Goal: Task Accomplishment & Management: Manage account settings

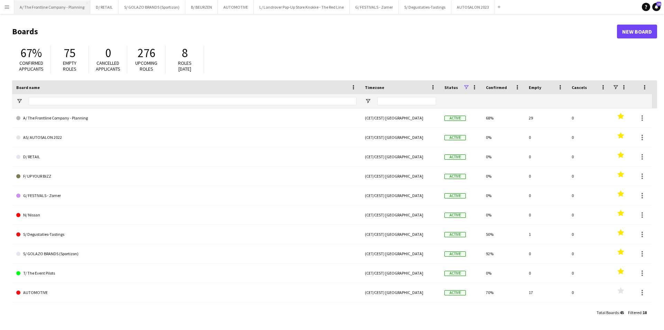
click at [64, 9] on button "A/ The Frontline Company - Planning Close" at bounding box center [52, 6] width 76 height 13
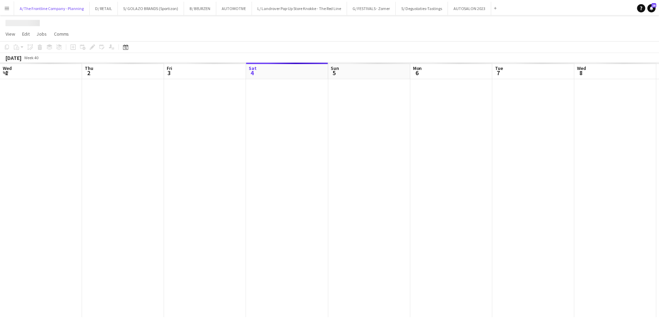
scroll to position [0, 165]
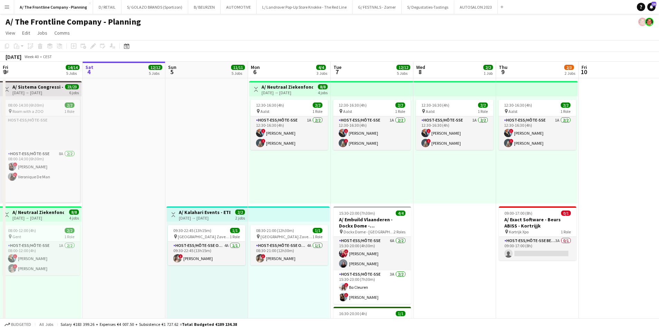
click at [208, 213] on h3 "A/ Kalahari Events - ETEX - international event - Brussels Airport Pick-up (05+…" at bounding box center [205, 212] width 52 height 6
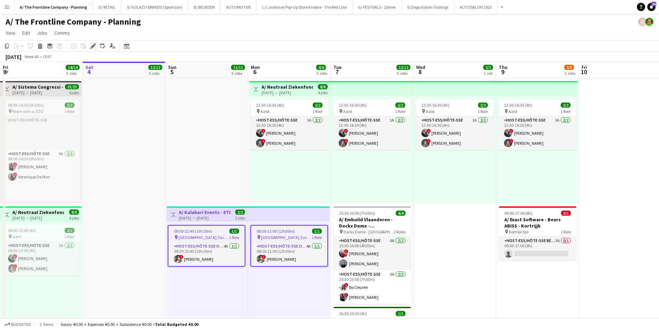
click at [92, 44] on icon "Edit" at bounding box center [93, 46] width 6 height 6
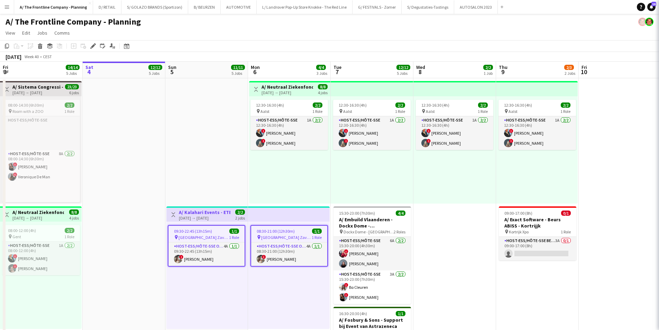
type input "**********"
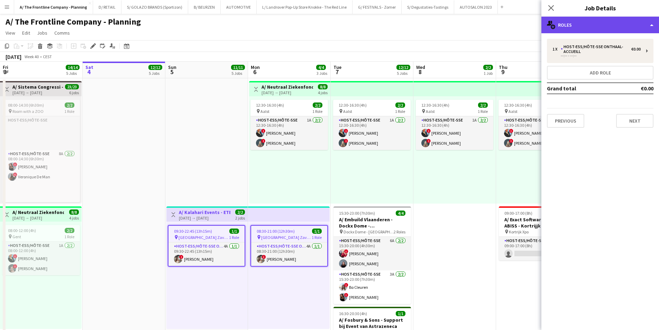
click at [593, 23] on div "multiple-users-add Roles" at bounding box center [600, 25] width 118 height 17
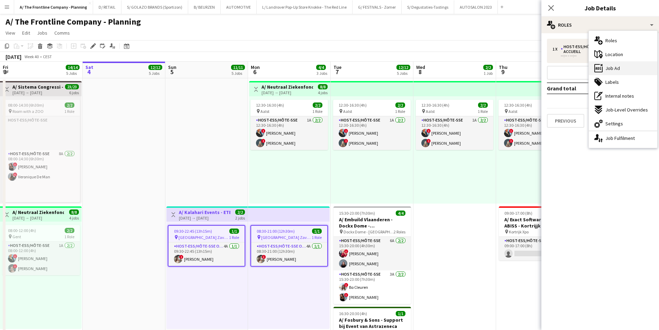
click at [626, 68] on div "ads-window Job Ad" at bounding box center [623, 68] width 68 height 14
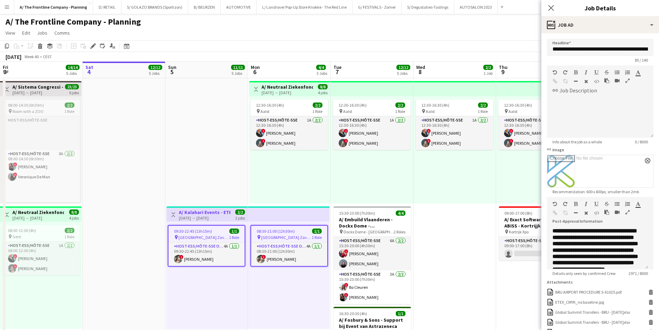
click at [628, 214] on icon "button" at bounding box center [627, 212] width 4 height 5
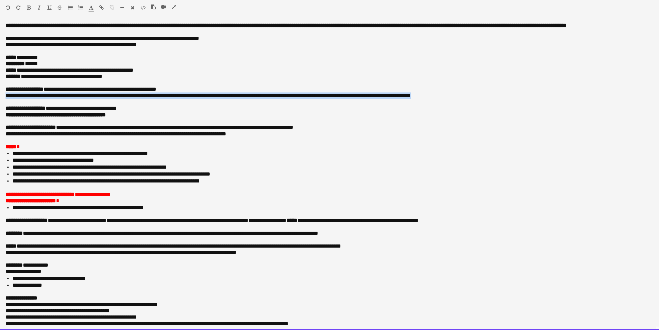
drag, startPoint x: 456, startPoint y: 102, endPoint x: 286, endPoint y: 97, distance: 170.6
click at [286, 98] on div "**********" at bounding box center [329, 175] width 659 height 307
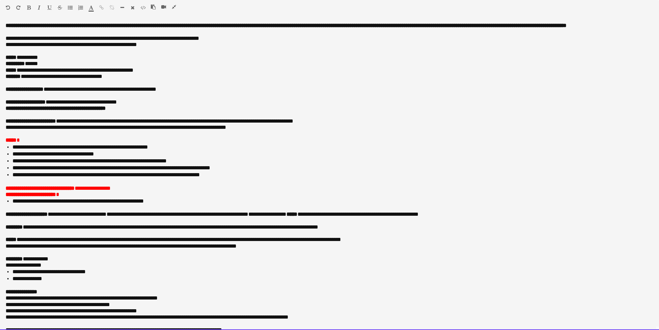
click at [80, 282] on li "**********" at bounding box center [330, 278] width 636 height 7
click at [60, 137] on p at bounding box center [330, 134] width 648 height 6
drag, startPoint x: 19, startPoint y: 140, endPoint x: 3, endPoint y: 142, distance: 16.0
click at [3, 142] on div "**********" at bounding box center [329, 175] width 659 height 307
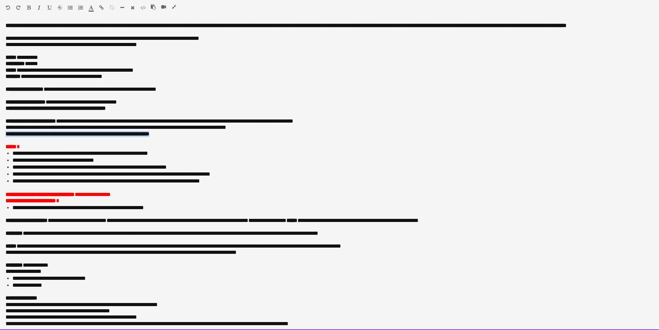
click at [92, 12] on div "******* *******" at bounding box center [94, 9] width 10 height 8
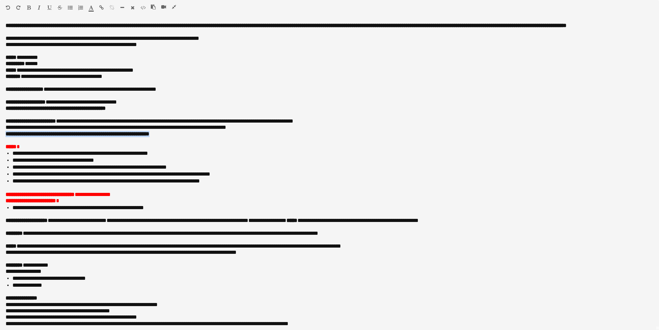
click at [91, 10] on span "button" at bounding box center [91, 8] width 4 height 6
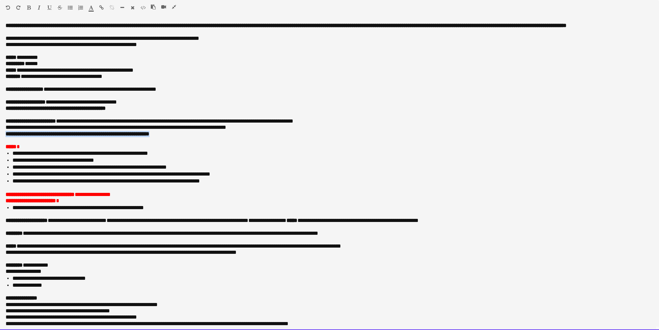
drag, startPoint x: 240, startPoint y: 166, endPoint x: 239, endPoint y: 163, distance: 3.5
click at [239, 164] on li "**********" at bounding box center [330, 160] width 636 height 7
click at [235, 130] on p "**********" at bounding box center [327, 127] width 643 height 6
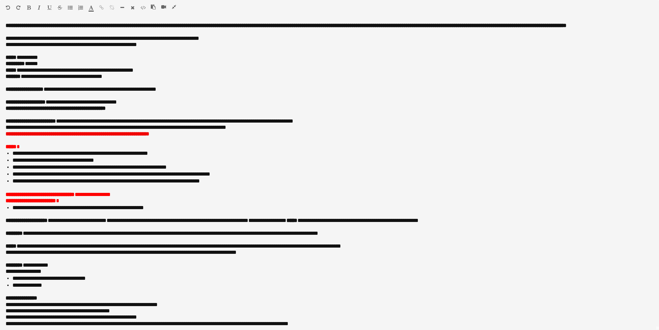
scroll to position [34, 0]
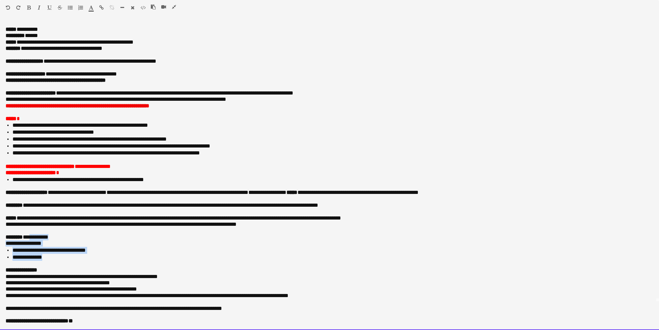
drag, startPoint x: 57, startPoint y: 259, endPoint x: 30, endPoint y: 239, distance: 34.1
click at [30, 239] on div "**********" at bounding box center [329, 175] width 659 height 307
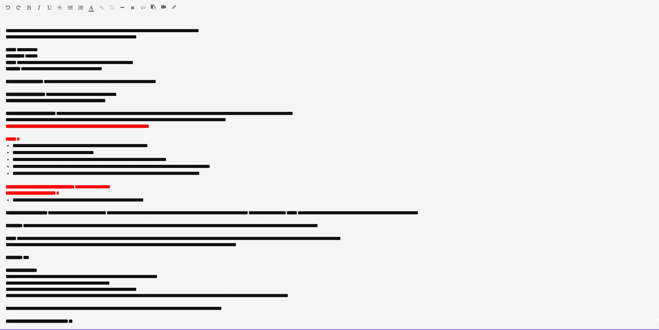
scroll to position [20, 0]
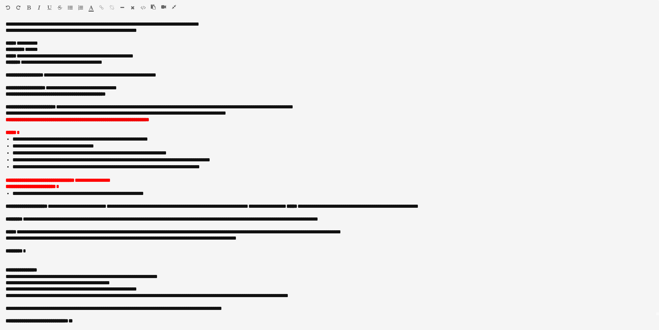
click at [70, 7] on icon "button" at bounding box center [70, 7] width 5 height 5
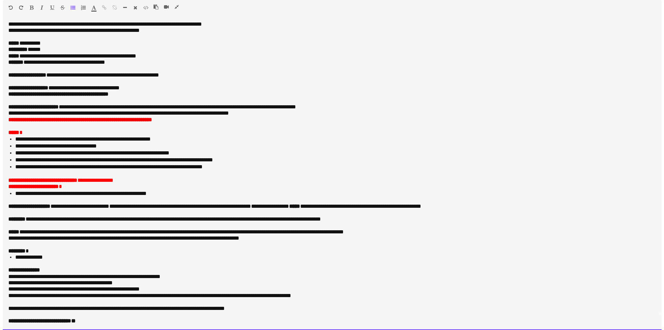
scroll to position [27, 0]
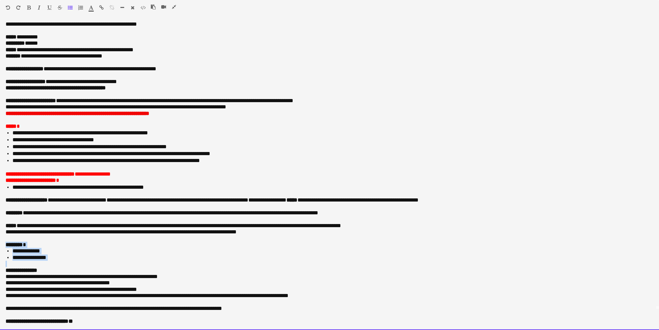
drag, startPoint x: 75, startPoint y: 262, endPoint x: 0, endPoint y: 244, distance: 77.4
click at [0, 244] on div "**********" at bounding box center [329, 175] width 659 height 307
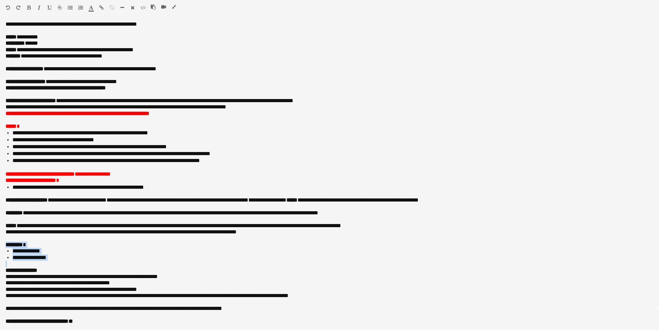
click at [90, 9] on icon "button" at bounding box center [91, 7] width 4 height 5
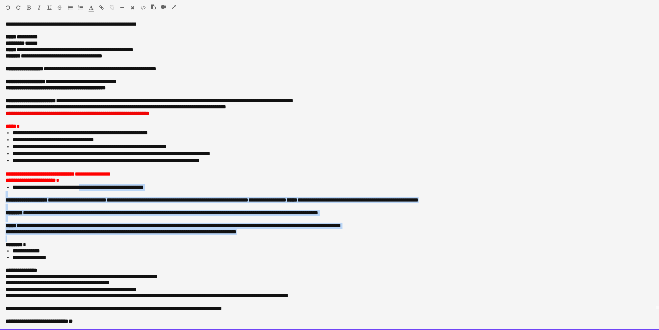
click at [88, 188] on li "**********" at bounding box center [330, 187] width 636 height 7
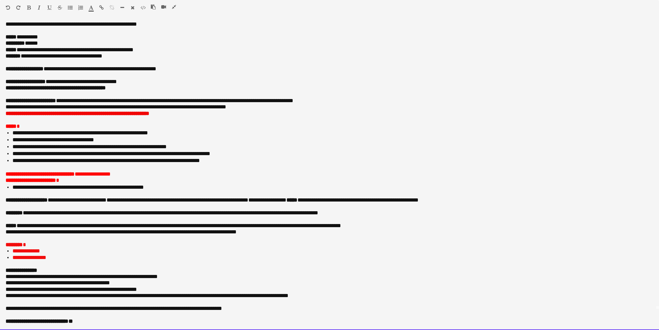
click at [80, 181] on p "**********" at bounding box center [330, 180] width 648 height 6
drag, startPoint x: 80, startPoint y: 181, endPoint x: 0, endPoint y: 168, distance: 81.0
click at [0, 172] on div "**********" at bounding box center [329, 175] width 659 height 307
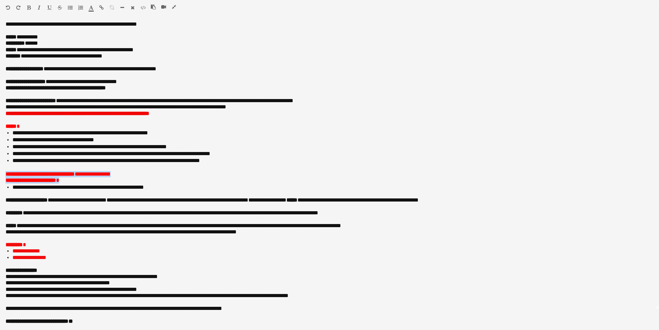
click at [91, 9] on icon "button" at bounding box center [91, 7] width 4 height 5
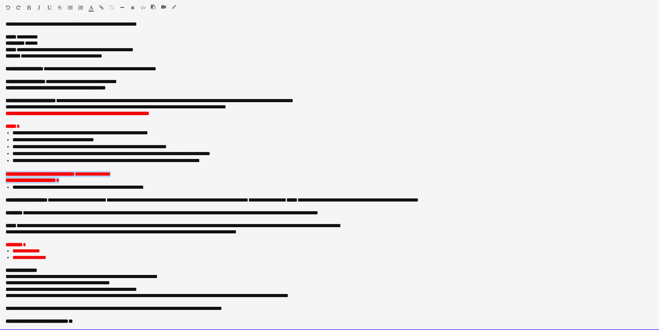
type input "*******"
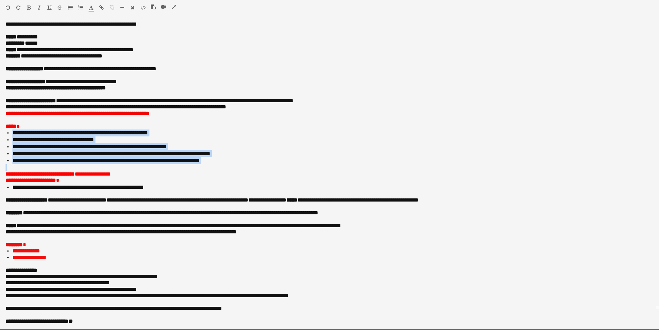
click at [80, 127] on p "***** *" at bounding box center [330, 126] width 648 height 6
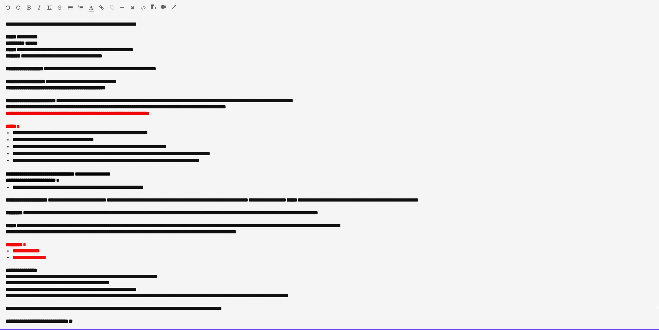
drag, startPoint x: 116, startPoint y: 82, endPoint x: 112, endPoint y: 65, distance: 17.7
click at [114, 79] on p "**********" at bounding box center [327, 82] width 643 height 6
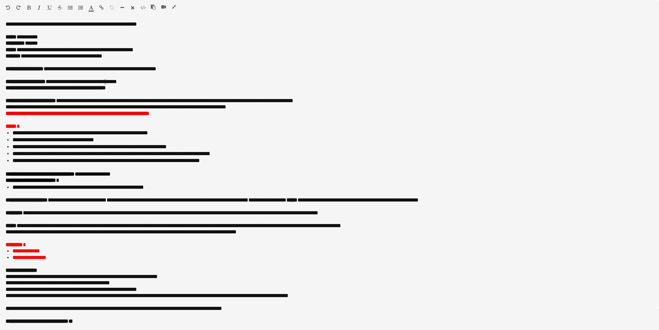
click at [172, 6] on icon "button" at bounding box center [174, 6] width 4 height 5
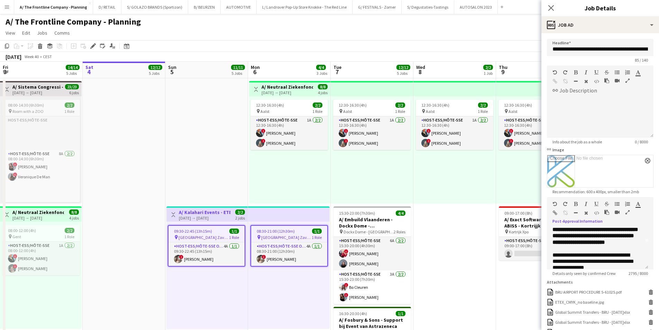
click at [350, 37] on app-page-menu "View Day view expanded Day view collapsed Month view Date picker Jump to today …" at bounding box center [329, 33] width 659 height 13
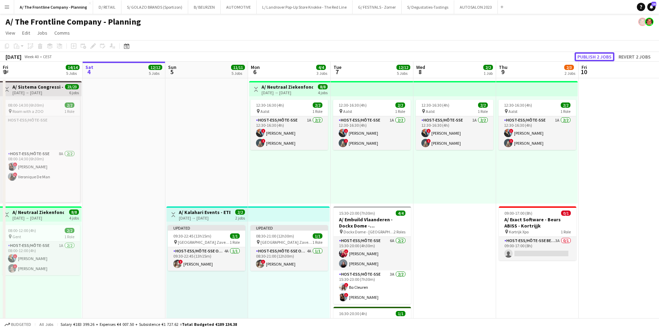
click at [592, 55] on button "Publish 2 jobs" at bounding box center [595, 56] width 40 height 9
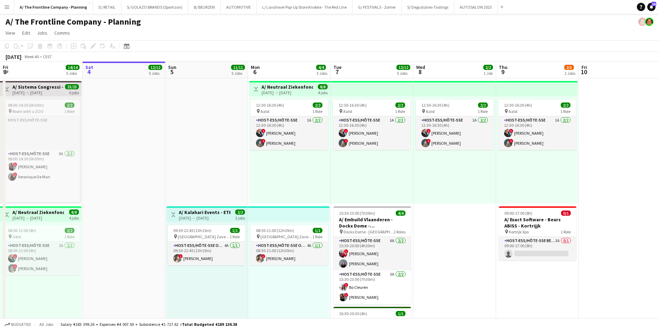
click at [3, 6] on button "Menu" at bounding box center [7, 7] width 14 height 14
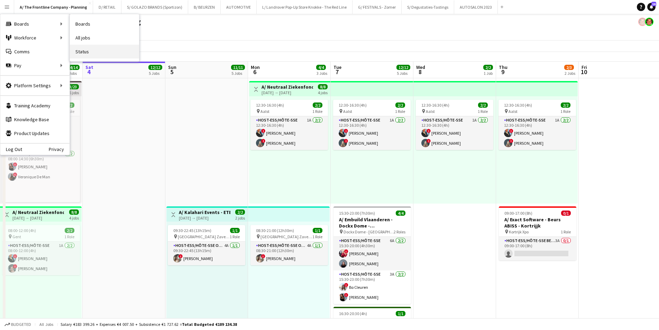
click at [90, 50] on link "Status" at bounding box center [104, 52] width 69 height 14
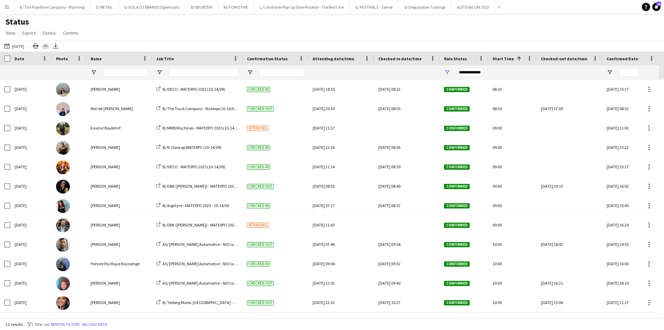
click at [14, 48] on button "04-10-2025 to 10-10-2025 14-09-2025" at bounding box center [14, 46] width 23 height 8
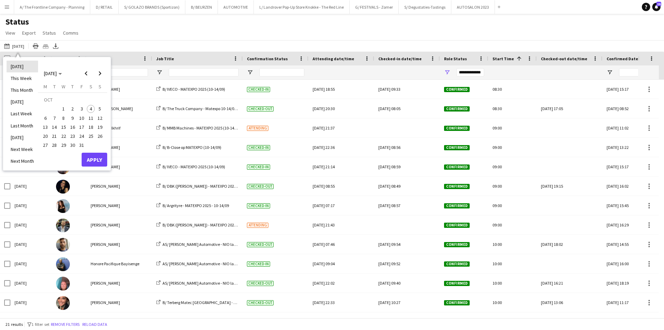
click at [22, 69] on li "Today" at bounding box center [22, 67] width 31 height 12
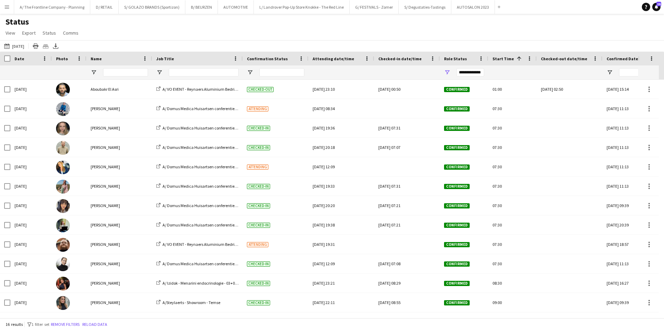
click at [277, 61] on div "Confirmation Status" at bounding box center [271, 58] width 49 height 10
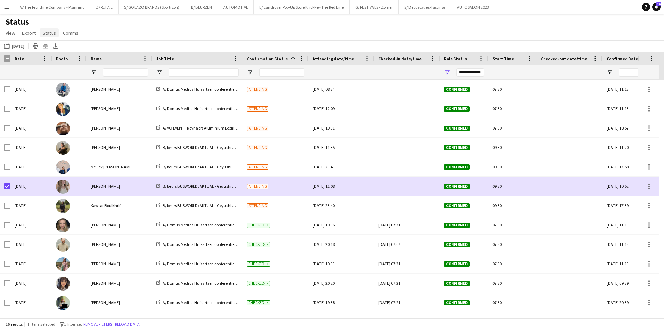
click at [45, 36] on span "Status" at bounding box center [49, 33] width 13 height 6
click at [53, 46] on span "Confirm attendance" at bounding box center [65, 48] width 41 height 6
click at [51, 36] on link "Status" at bounding box center [49, 32] width 19 height 9
click at [61, 61] on span "Check-in" at bounding box center [53, 62] width 17 height 6
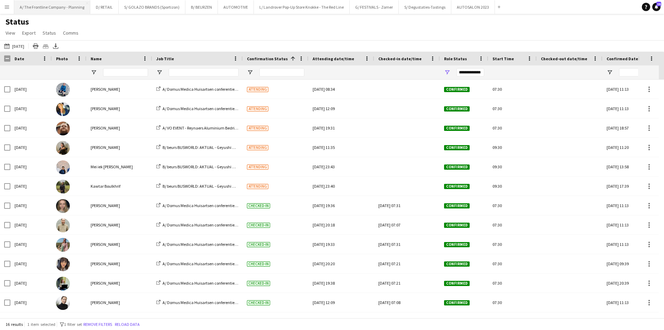
click at [47, 8] on button "A/ The Frontline Company - Planning Close" at bounding box center [52, 6] width 76 height 13
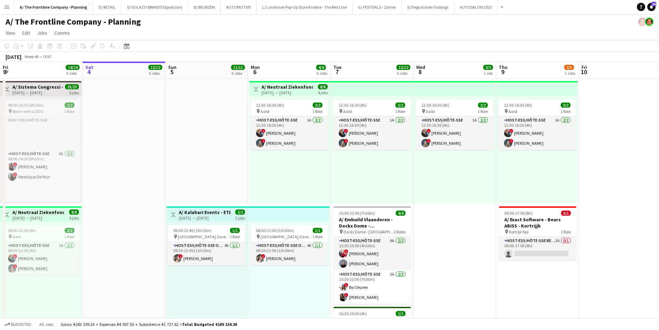
click at [5, 10] on button "Menu" at bounding box center [7, 7] width 14 height 14
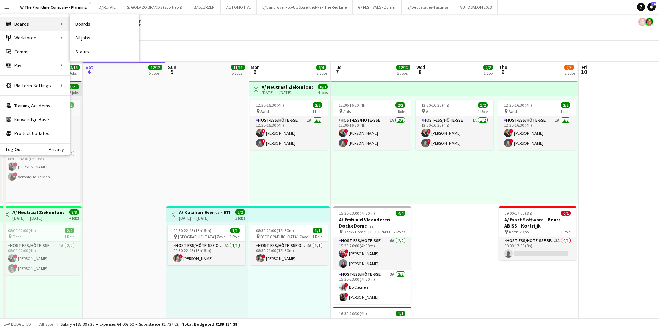
click at [51, 24] on div "Boards Boards" at bounding box center [34, 24] width 69 height 14
drag, startPoint x: 175, startPoint y: 115, endPoint x: 182, endPoint y: 110, distance: 8.4
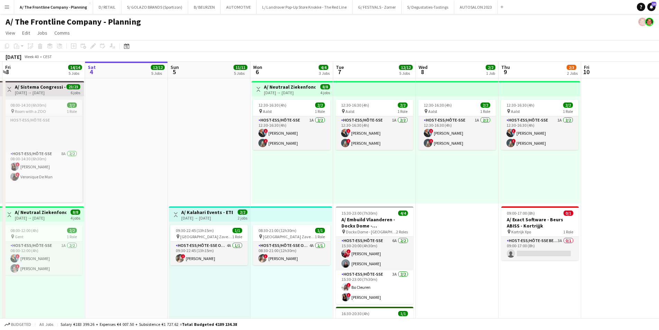
scroll to position [0, 269]
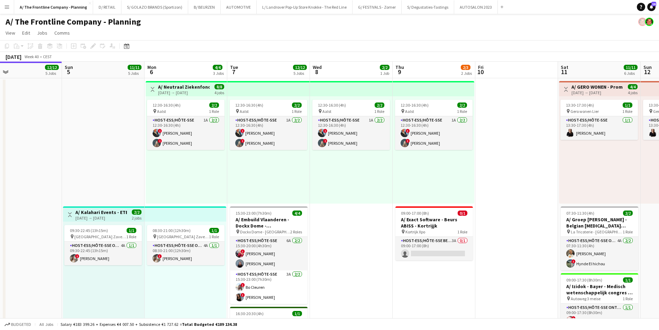
drag, startPoint x: 357, startPoint y: 171, endPoint x: 254, endPoint y: 156, distance: 103.5
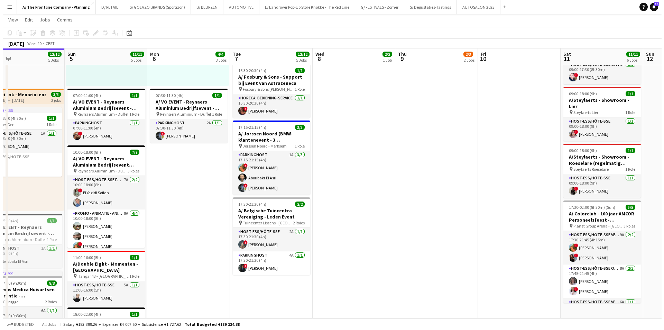
scroll to position [0, 0]
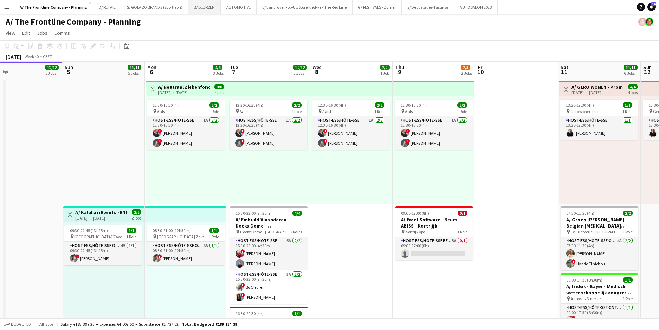
click at [196, 12] on button "B/ BEURZEN Close" at bounding box center [204, 6] width 33 height 13
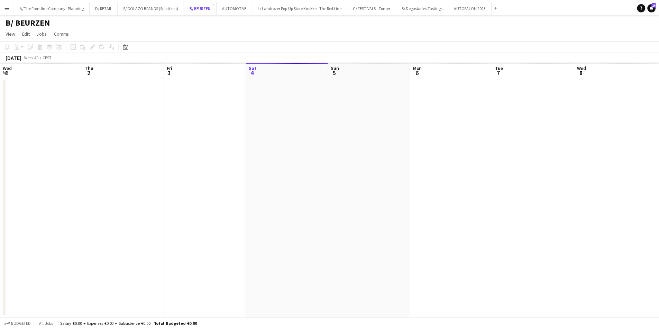
scroll to position [0, 165]
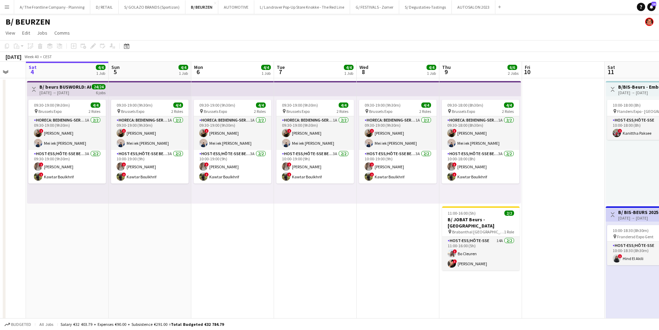
drag, startPoint x: 392, startPoint y: 237, endPoint x: 345, endPoint y: 229, distance: 47.8
click at [345, 229] on app-calendar-viewport "Wed 1 Thu 2 Fri 3 Sat 4 4/4 1 Job Sun 5 4/4 1 Job Mon 6 4/4 1 Job Tue 7 4/4 1 J…" at bounding box center [329, 279] width 659 height 434
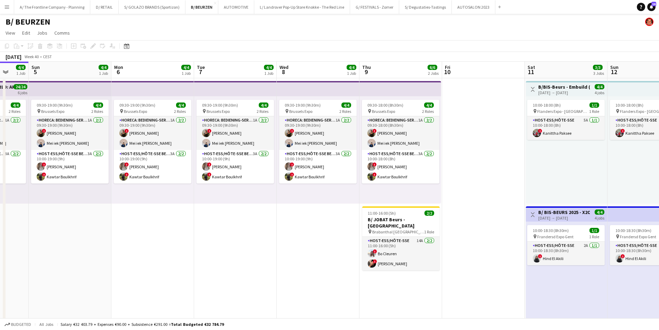
drag, startPoint x: 336, startPoint y: 226, endPoint x: 301, endPoint y: 222, distance: 34.5
click at [303, 223] on app-calendar-viewport "Thu 2 Fri 3 Sat 4 4/4 1 Job Sun 5 4/4 1 Job Mon 6 4/4 1 Job Tue 7 4/4 1 Job Wed…" at bounding box center [329, 279] width 659 height 434
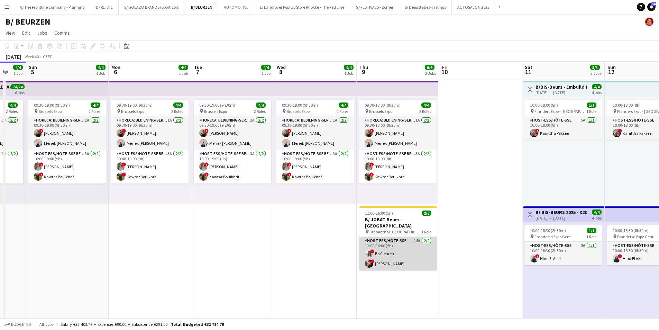
click at [419, 256] on app-card-role "Host-ess/Hôte-sse 14A 2/2 11:00-16:00 (5h) ! Bo Cleuren ! Alex Lauwers" at bounding box center [397, 254] width 77 height 34
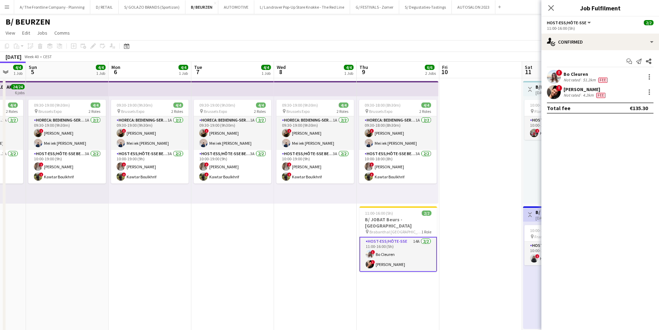
click at [569, 95] on div "Not rated" at bounding box center [573, 95] width 18 height 6
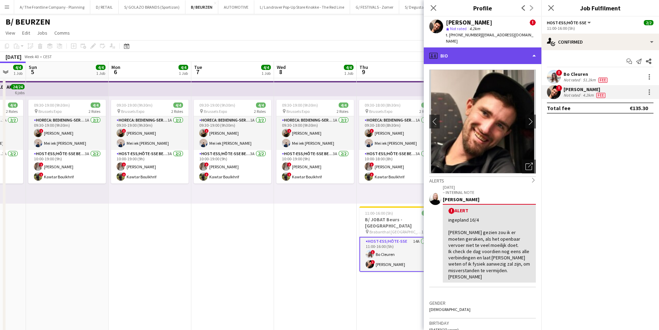
click at [497, 48] on div "profile Bio" at bounding box center [483, 55] width 118 height 17
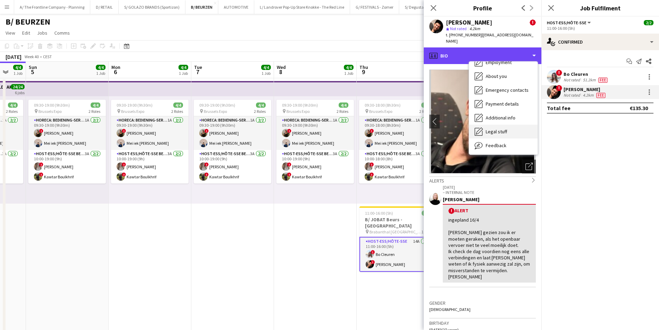
scroll to position [65, 0]
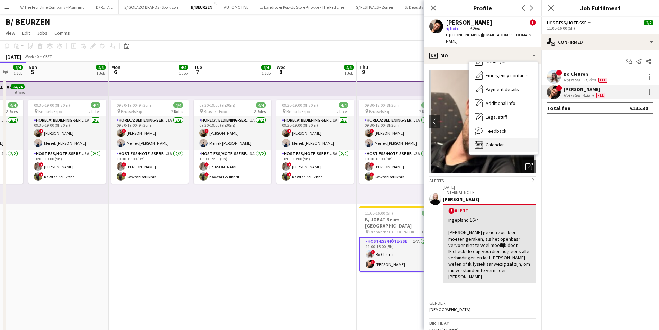
click at [511, 138] on div "Calendar Calendar" at bounding box center [503, 145] width 68 height 14
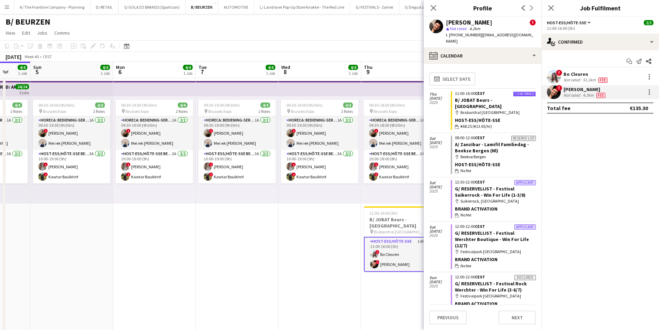
scroll to position [0, 225]
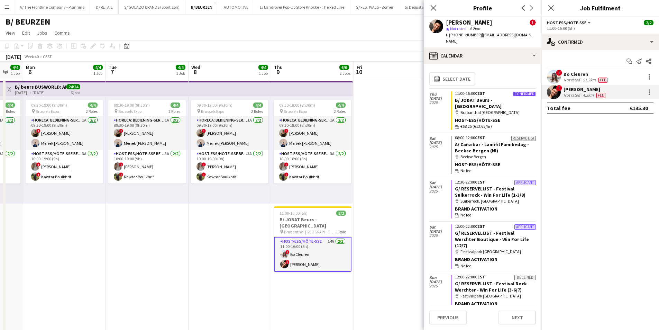
drag, startPoint x: 285, startPoint y: 222, endPoint x: 235, endPoint y: 219, distance: 50.3
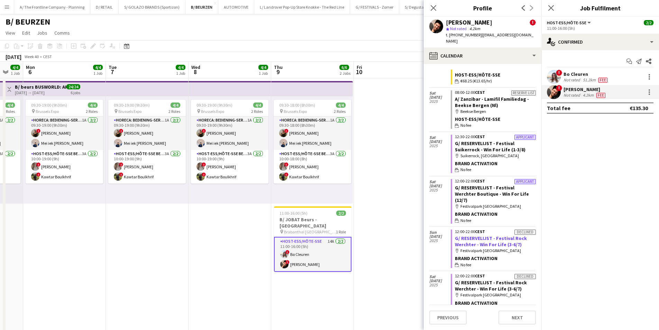
scroll to position [0, 0]
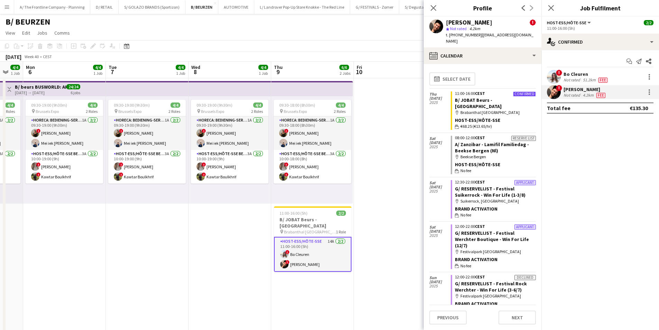
click at [575, 92] on div "Alex Lauwers" at bounding box center [585, 89] width 43 height 6
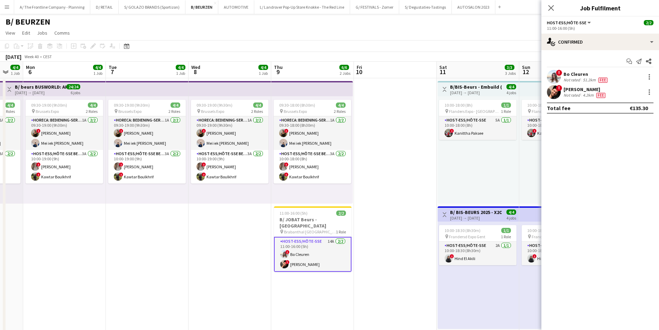
click at [575, 92] on div "Alex Lauwers" at bounding box center [585, 89] width 43 height 6
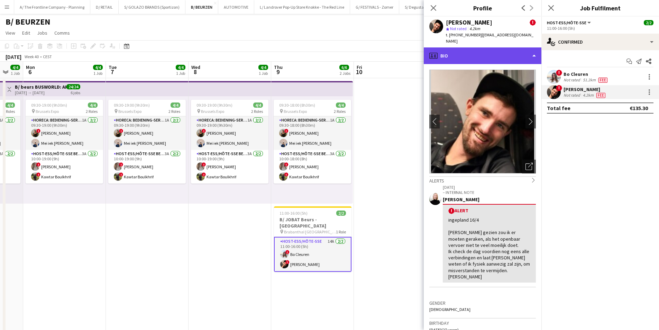
click at [495, 52] on div "profile Bio" at bounding box center [483, 55] width 118 height 17
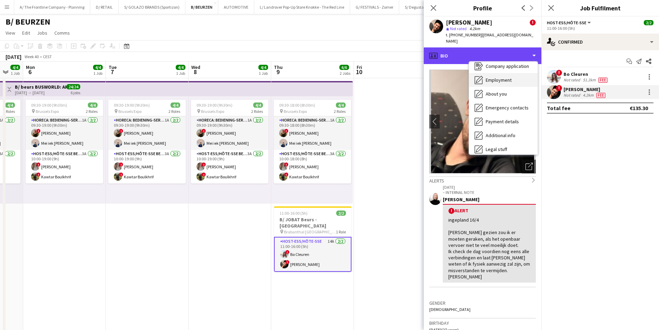
scroll to position [65, 0]
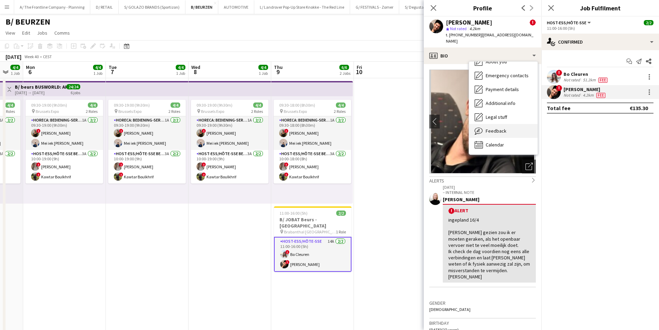
click at [512, 126] on div "Feedback Feedback" at bounding box center [503, 131] width 68 height 14
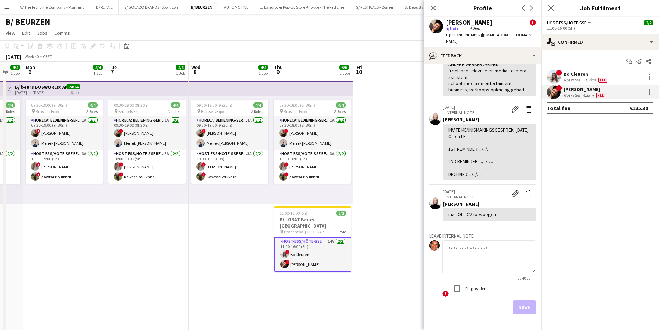
scroll to position [648, 0]
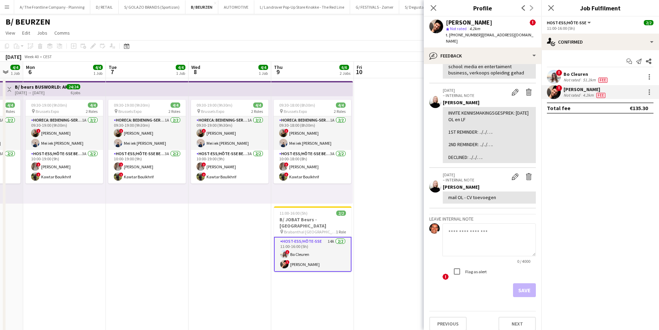
click at [486, 216] on app-internal-note-form "Leave internal note 0 / 4000 ! Flag as alert Save" at bounding box center [482, 255] width 107 height 83
click at [499, 231] on textarea at bounding box center [488, 239] width 93 height 33
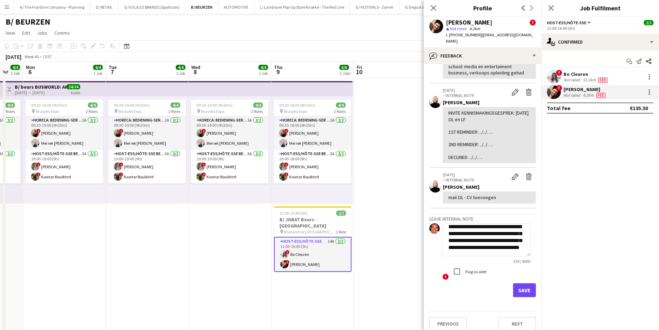
click at [488, 237] on textarea "**********" at bounding box center [486, 239] width 88 height 33
click at [505, 228] on textarea "**********" at bounding box center [486, 239] width 88 height 33
type textarea "**********"
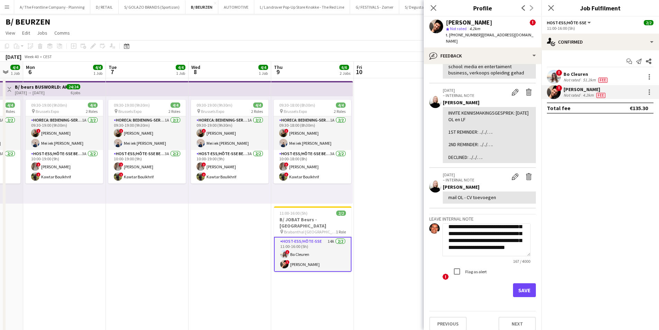
click at [475, 268] on label "Flag as alert" at bounding box center [475, 270] width 23 height 5
click at [520, 283] on button "Save" at bounding box center [524, 290] width 23 height 14
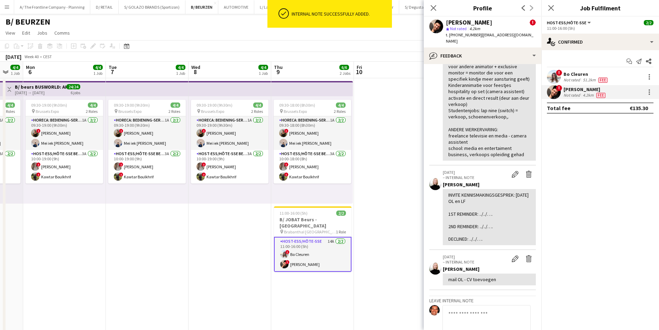
scroll to position [723, 0]
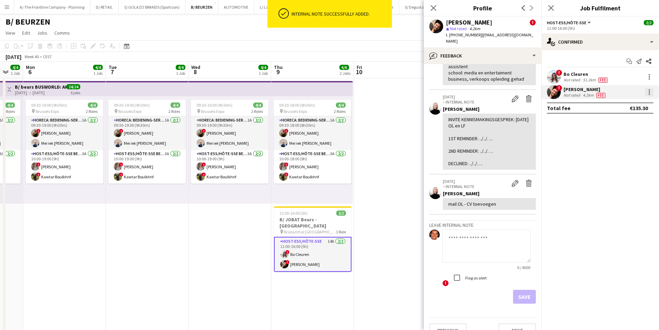
click at [653, 95] on div at bounding box center [649, 92] width 8 height 8
click at [653, 95] on div at bounding box center [329, 165] width 659 height 330
click at [653, 95] on div at bounding box center [649, 92] width 8 height 9
click at [625, 175] on button "Remove" at bounding box center [627, 171] width 54 height 17
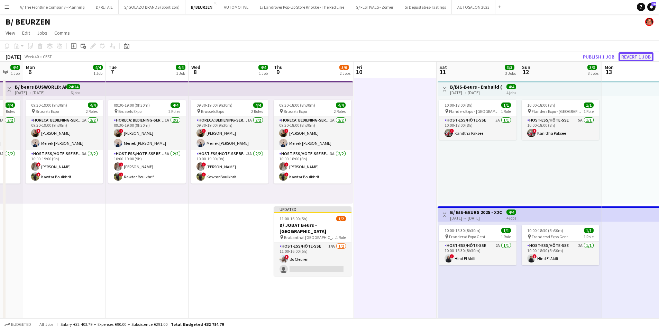
click at [629, 57] on button "Revert 1 job" at bounding box center [636, 56] width 35 height 9
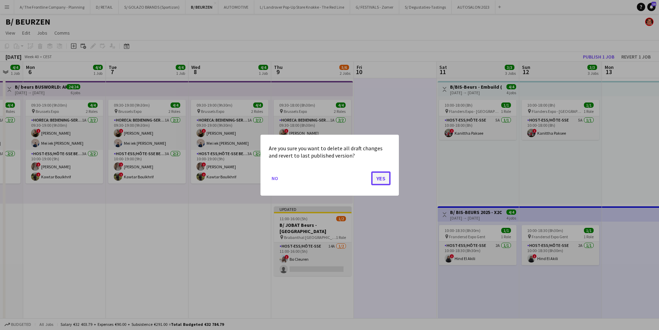
drag, startPoint x: 376, startPoint y: 178, endPoint x: 382, endPoint y: 176, distance: 6.9
click at [380, 177] on button "Yes" at bounding box center [380, 178] width 19 height 14
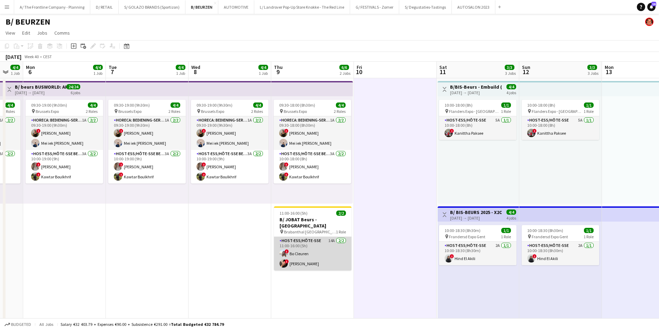
click at [313, 256] on app-card-role "Host-ess/Hôte-sse 14A 2/2 11:00-16:00 (5h) ! Bo Cleuren ! Alex Lauwers" at bounding box center [312, 254] width 77 height 34
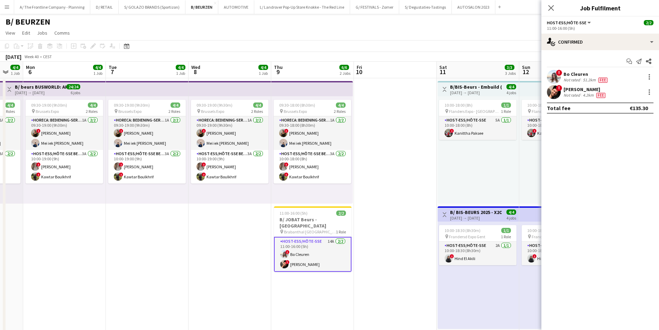
click at [577, 93] on div "Not rated" at bounding box center [573, 95] width 18 height 6
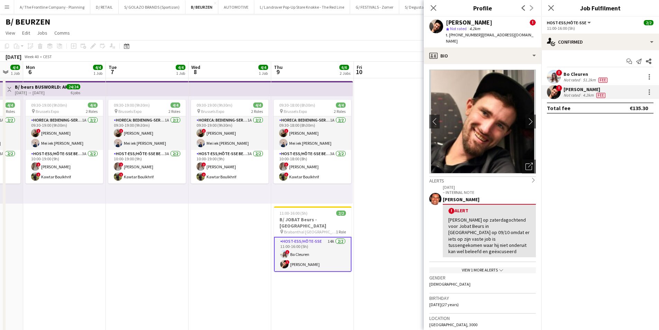
drag, startPoint x: 446, startPoint y: 215, endPoint x: 513, endPoint y: 239, distance: 71.0
click at [513, 239] on div "! Alert Annuleert op zaterdagochtend voor Jobat Beurs in Leuven op 09/10 omdat …" at bounding box center [489, 230] width 93 height 53
copy div "Annuleert op zaterdagochtend voor Jobat Beurs in Leuven op 09/10 omdat er iets …"
click at [647, 92] on div at bounding box center [649, 92] width 8 height 8
click at [622, 174] on span "Remove" at bounding box center [615, 171] width 21 height 6
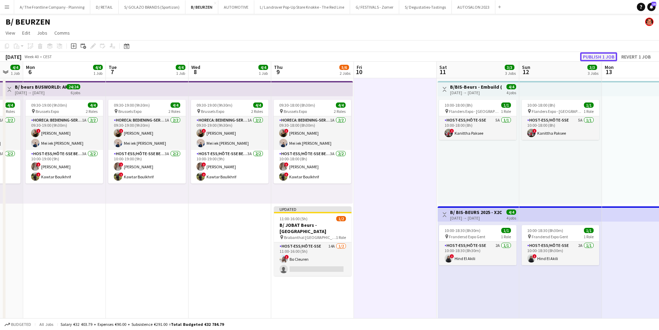
click at [600, 55] on button "Publish 1 job" at bounding box center [598, 56] width 37 height 9
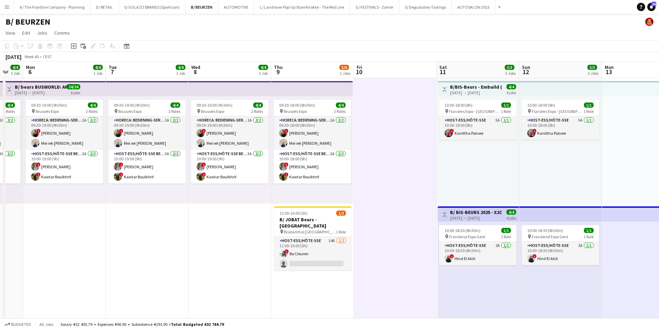
drag, startPoint x: 393, startPoint y: 218, endPoint x: 403, endPoint y: 200, distance: 20.8
